Goal: Check status: Check status

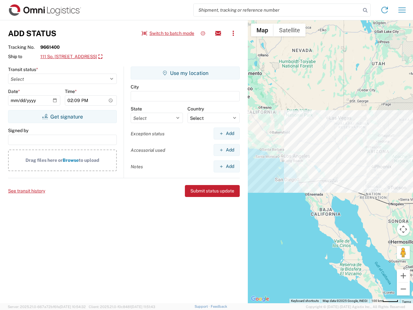
click at [277, 10] on input "search" at bounding box center [277, 10] width 167 height 12
click at [366, 10] on icon at bounding box center [365, 10] width 9 height 9
click at [385, 10] on icon at bounding box center [385, 10] width 10 height 10
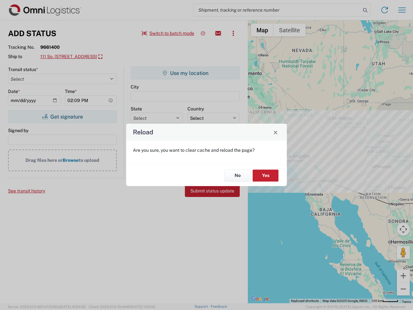
click at [402, 10] on div "Reload Are you sure, you want to clear cache and reload the page? No Yes" at bounding box center [206, 155] width 413 height 310
click at [168, 33] on div "Reload Are you sure, you want to clear cache and reload the page? No Yes" at bounding box center [206, 155] width 413 height 310
click at [203, 33] on div "Reload Are you sure, you want to clear cache and reload the page? No Yes" at bounding box center [206, 155] width 413 height 310
click at [218, 33] on div "Reload Are you sure, you want to clear cache and reload the page? No Yes" at bounding box center [206, 155] width 413 height 310
click at [233, 33] on div "Reload Are you sure, you want to clear cache and reload the page? No Yes" at bounding box center [206, 155] width 413 height 310
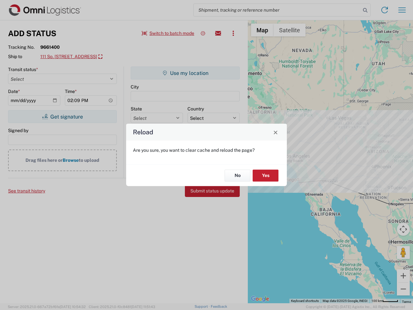
click at [83, 57] on div "Reload Are you sure, you want to clear cache and reload the page? No Yes" at bounding box center [206, 155] width 413 height 310
click at [62, 117] on div "Reload Are you sure, you want to clear cache and reload the page? No Yes" at bounding box center [206, 155] width 413 height 310
